Goal: Information Seeking & Learning: Learn about a topic

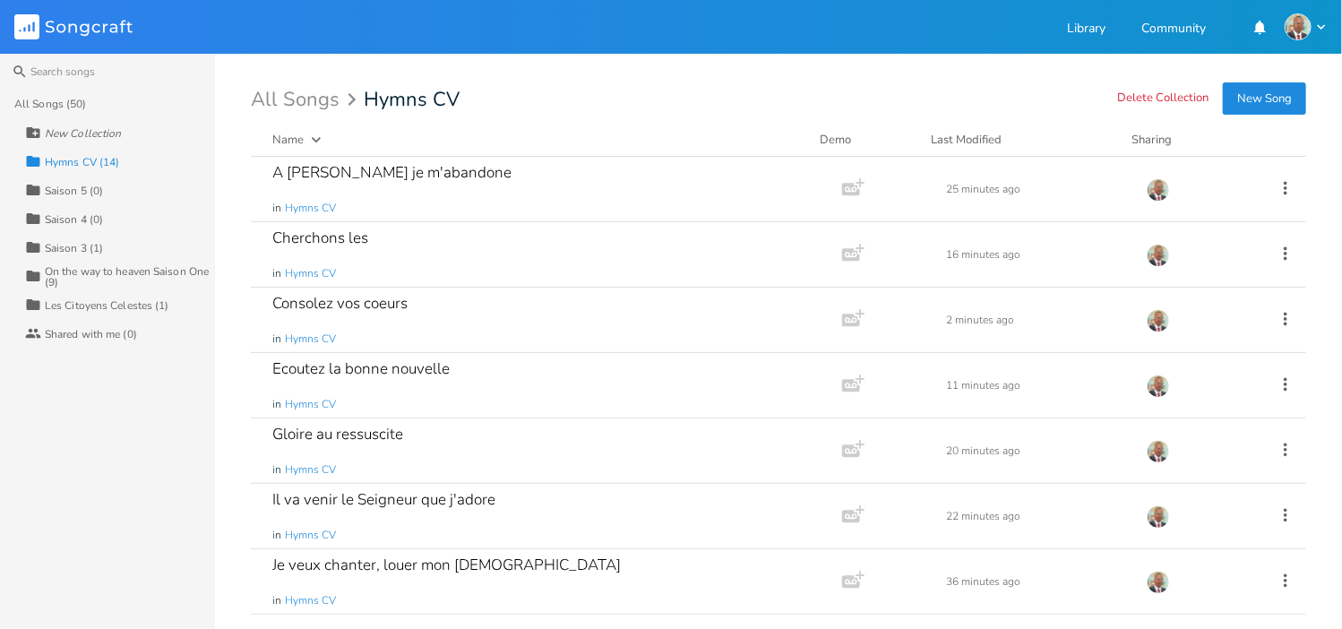
click at [110, 278] on div "On the way to heaven Saison One (9)" at bounding box center [130, 276] width 170 height 21
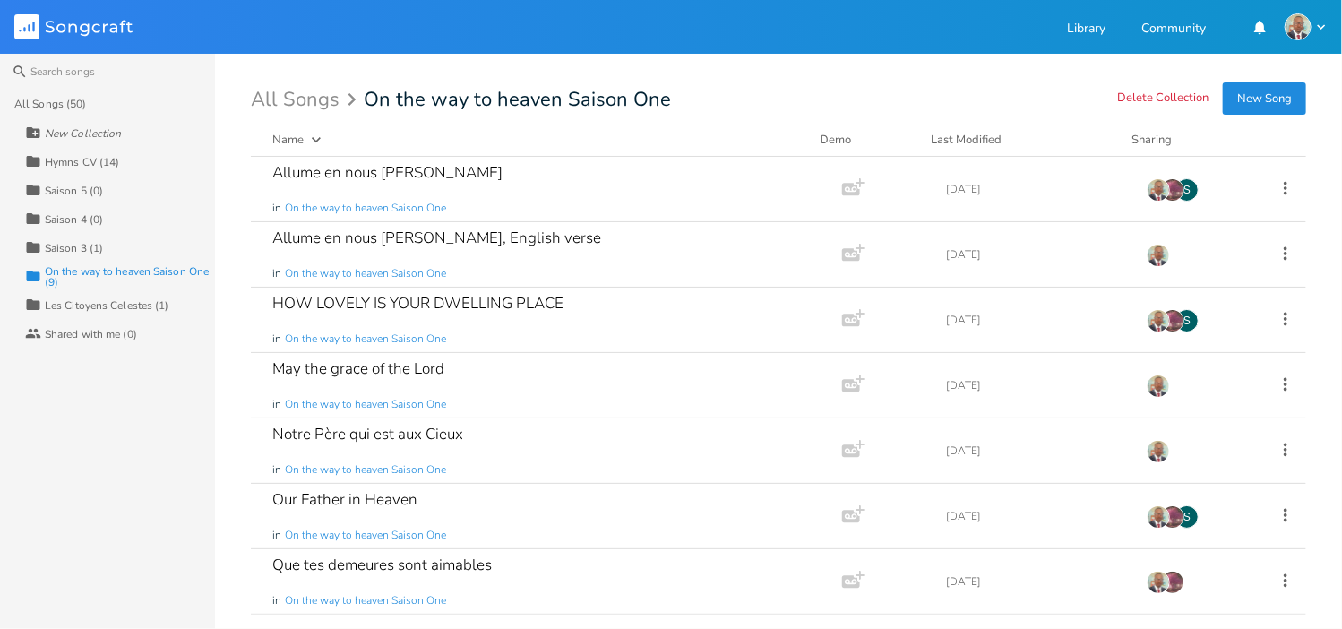
click at [81, 216] on div "Saison 4 (0)" at bounding box center [74, 219] width 58 height 11
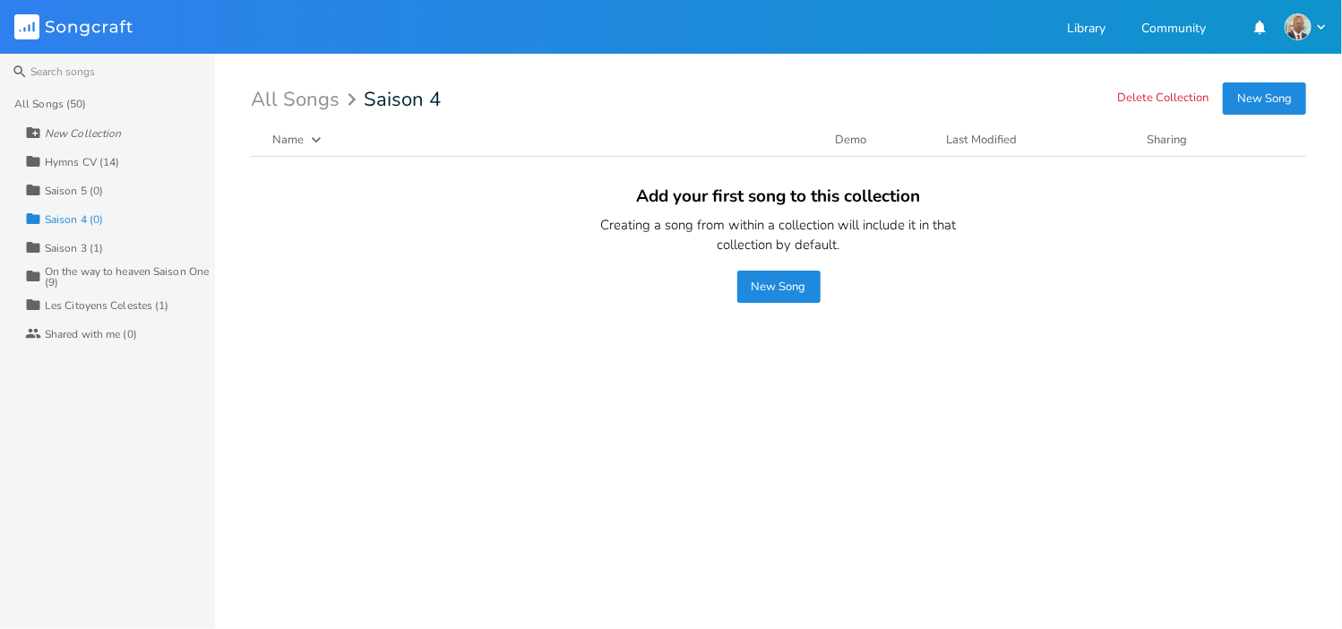
click at [82, 238] on div "Collection Saison 3 (1)" at bounding box center [120, 247] width 190 height 29
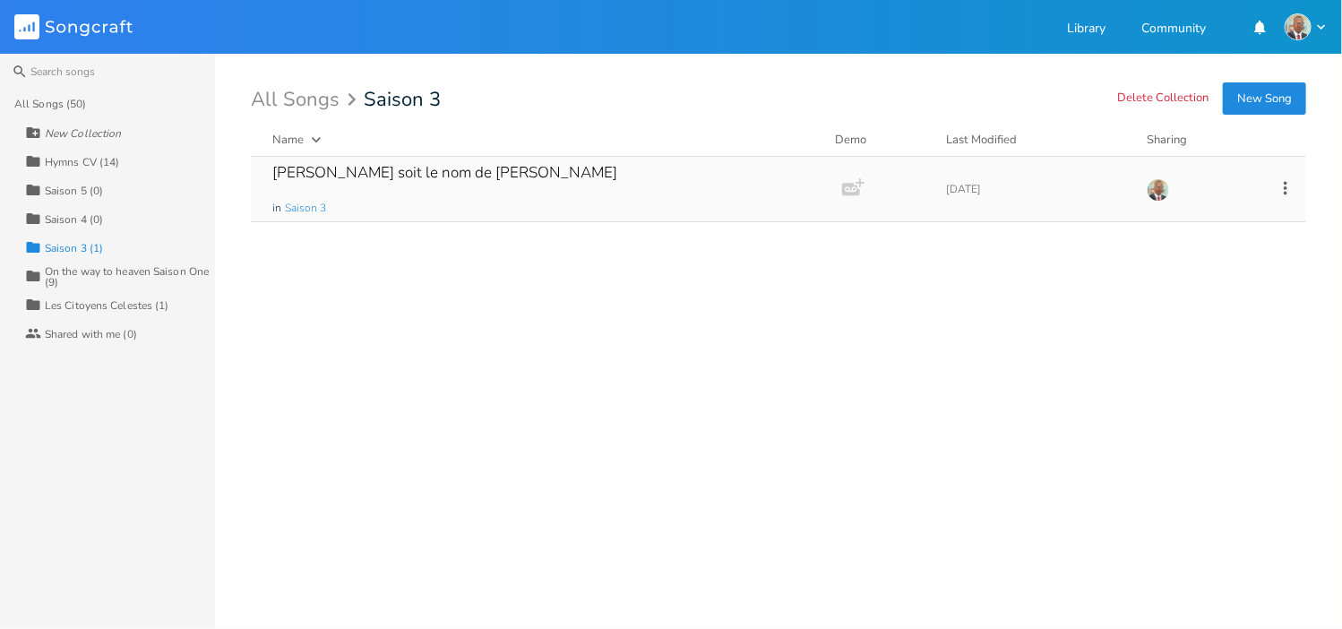
click at [382, 180] on div "[PERSON_NAME] soit le nom de [PERSON_NAME]" at bounding box center [444, 172] width 345 height 15
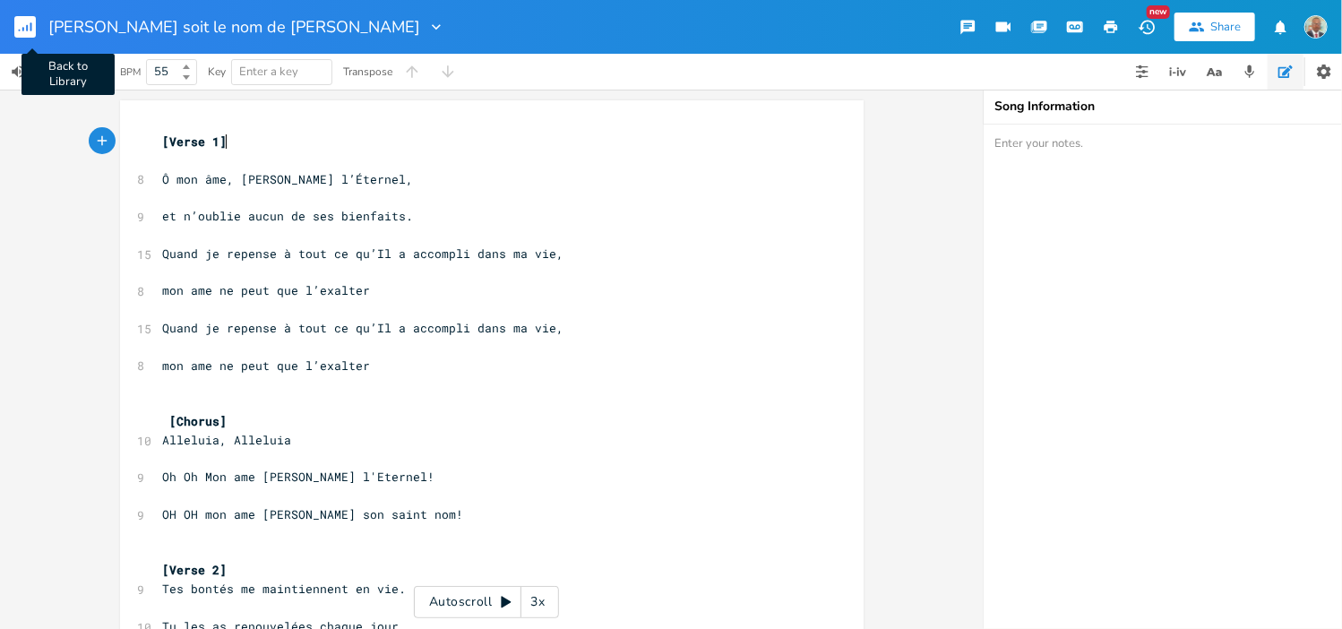
click at [25, 34] on rect "button" at bounding box center [24, 26] width 21 height 21
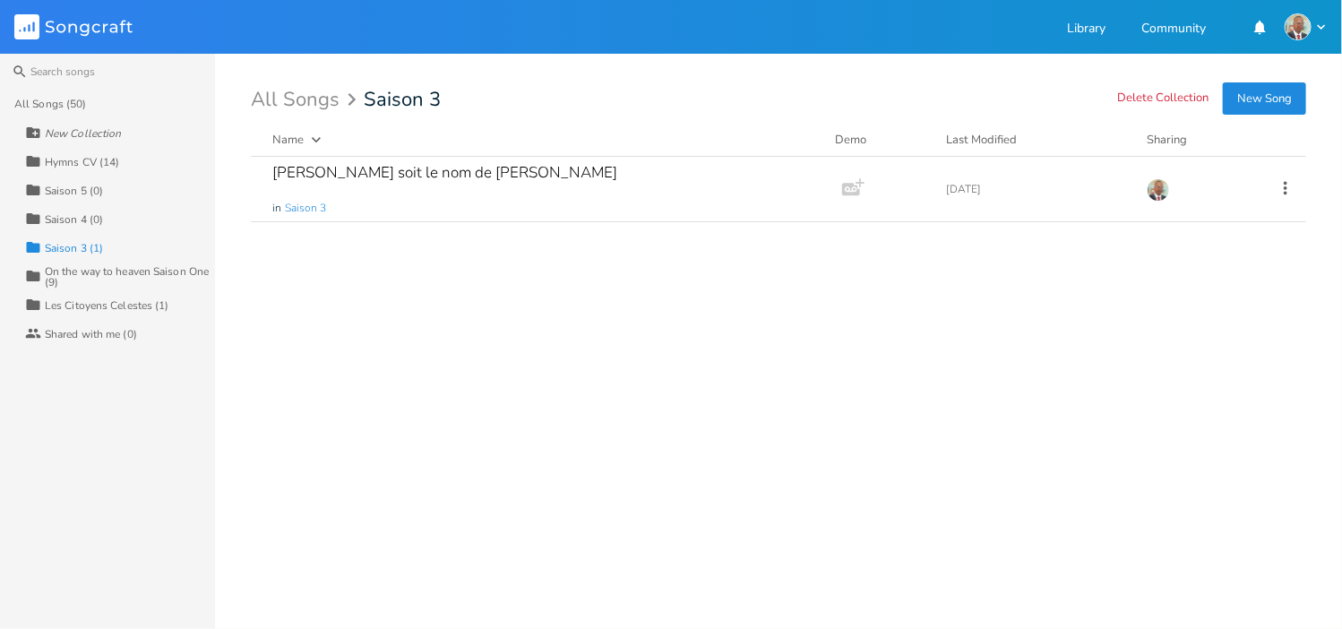
click at [93, 194] on div "Saison 5 (0)" at bounding box center [74, 190] width 58 height 11
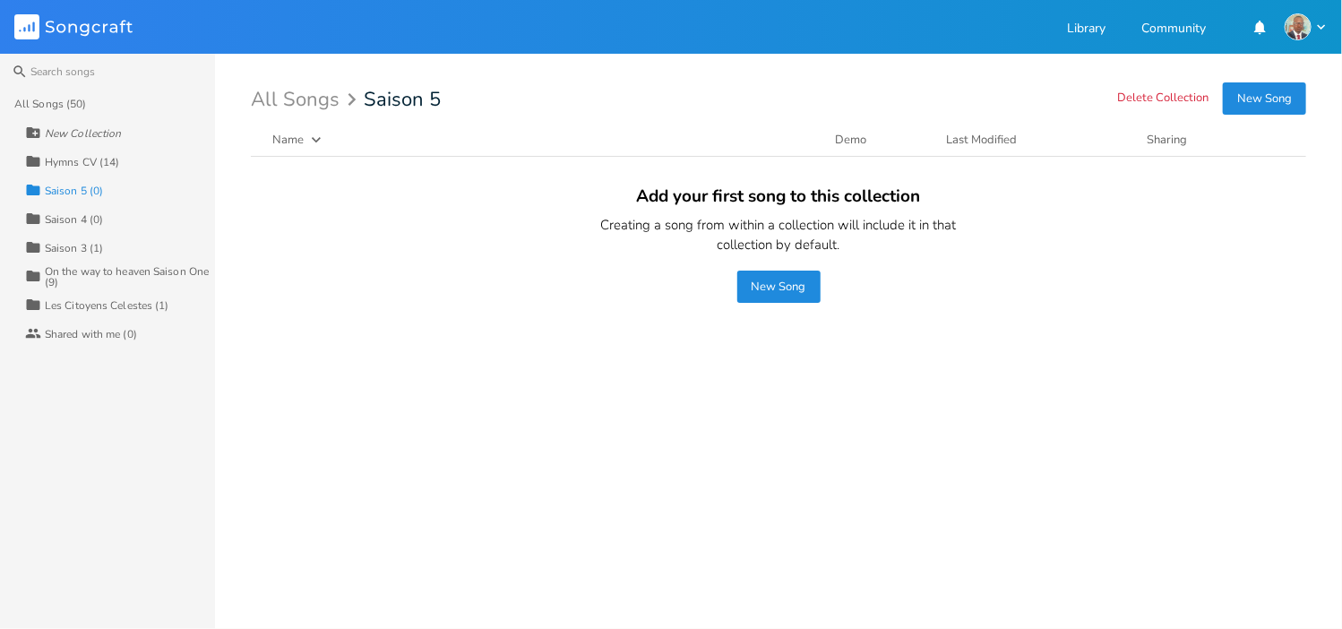
click at [103, 270] on div "On the way to heaven Saison One (9)" at bounding box center [130, 276] width 170 height 21
